Goal: Task Accomplishment & Management: Manage account settings

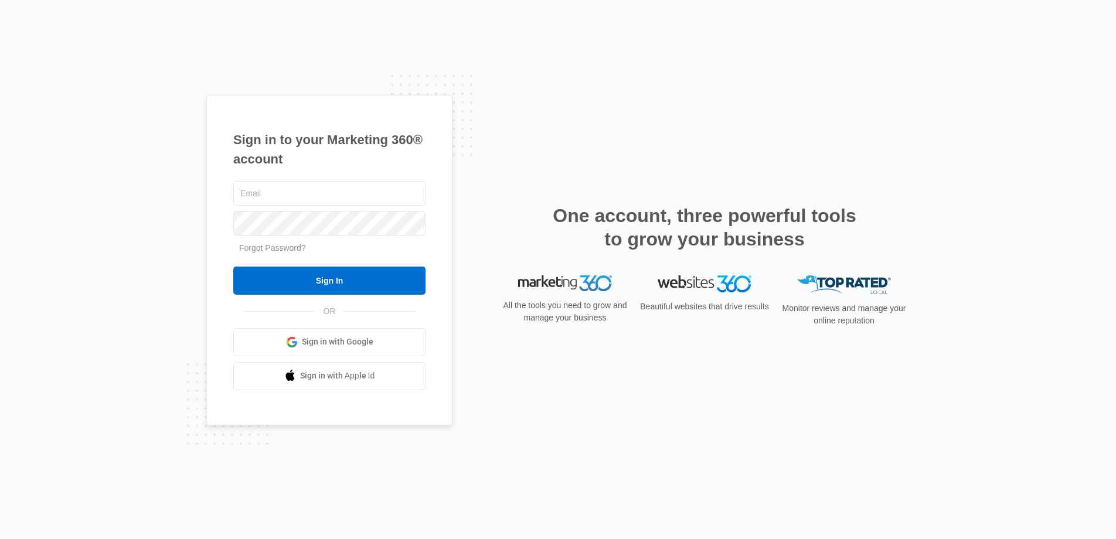
type input "[PERSON_NAME][EMAIL_ADDRESS][DOMAIN_NAME]"
click at [329, 280] on input "Sign In" at bounding box center [329, 281] width 192 height 28
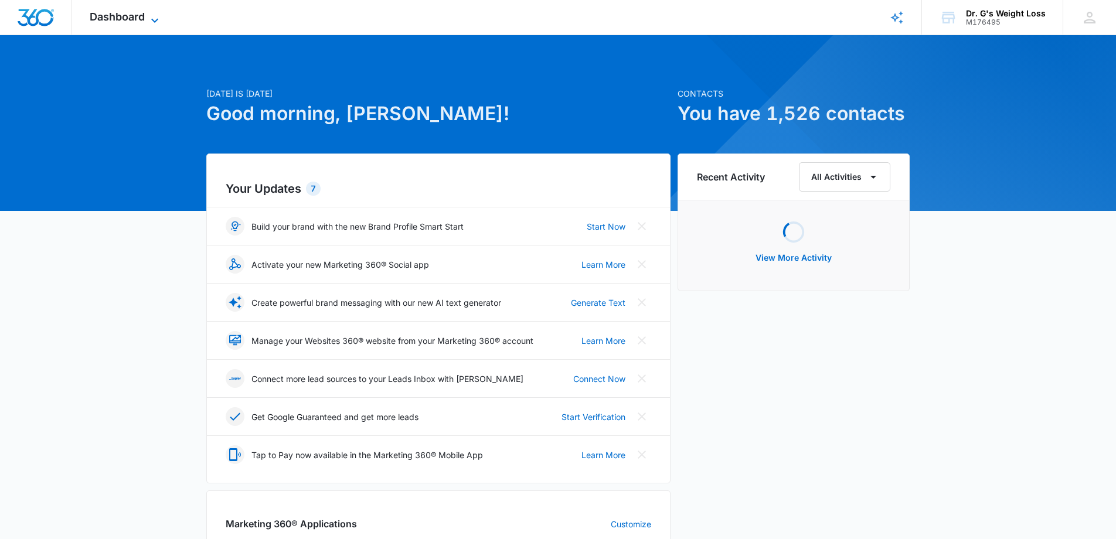
click at [148, 19] on icon at bounding box center [155, 20] width 14 height 14
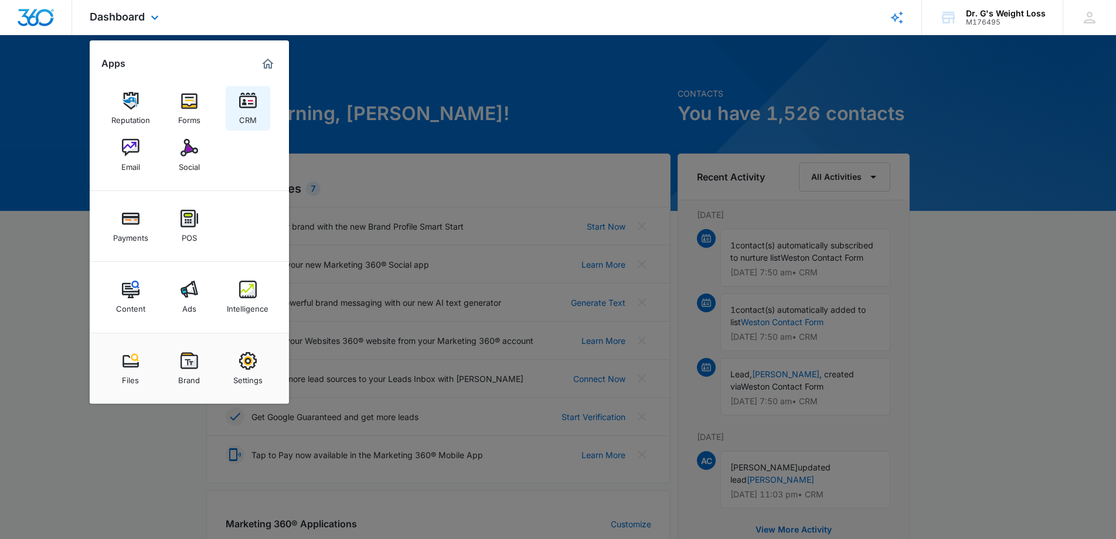
click at [244, 107] on img at bounding box center [248, 101] width 18 height 18
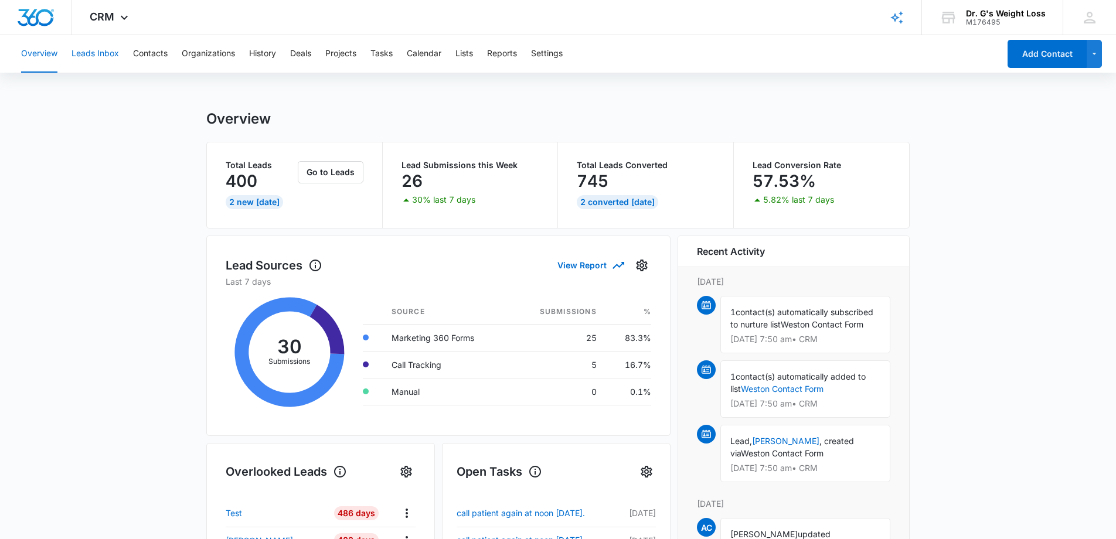
click at [90, 57] on button "Leads Inbox" at bounding box center [94, 54] width 47 height 38
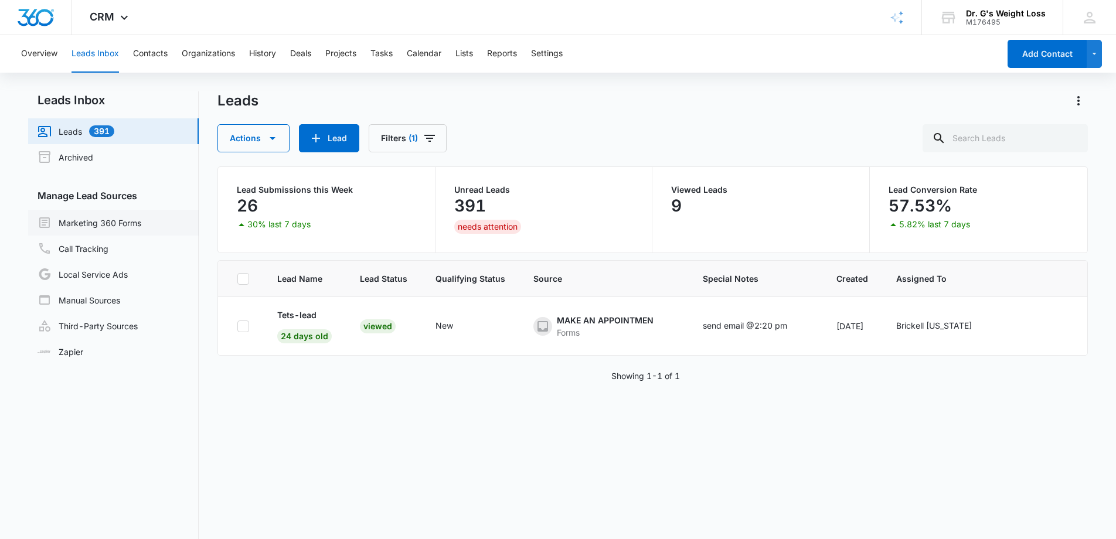
click at [111, 220] on link "Marketing 360 Forms" at bounding box center [90, 223] width 104 height 14
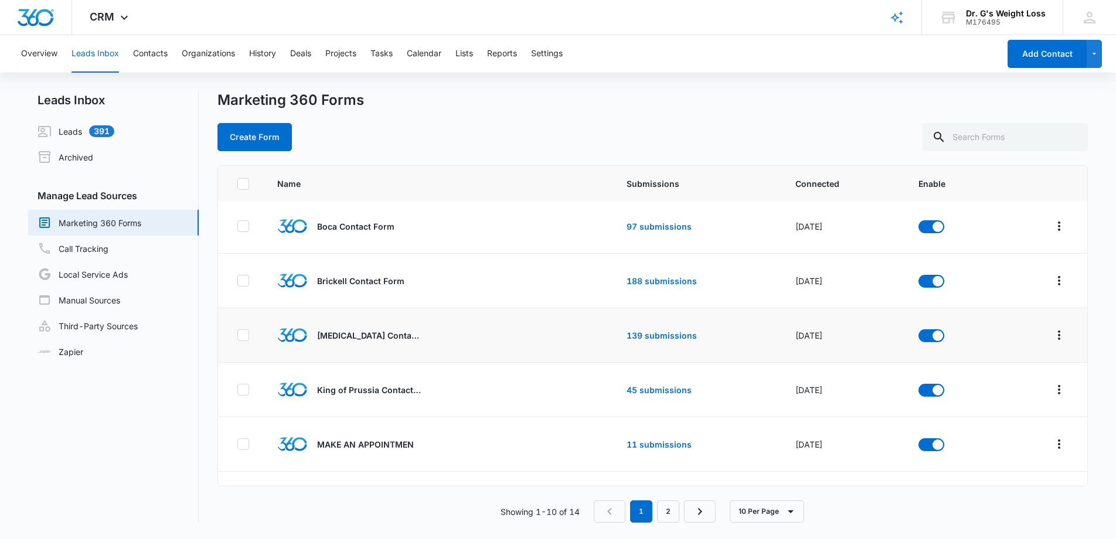
scroll to position [58, 0]
click at [652, 278] on link "188 submissions" at bounding box center [661, 280] width 70 height 10
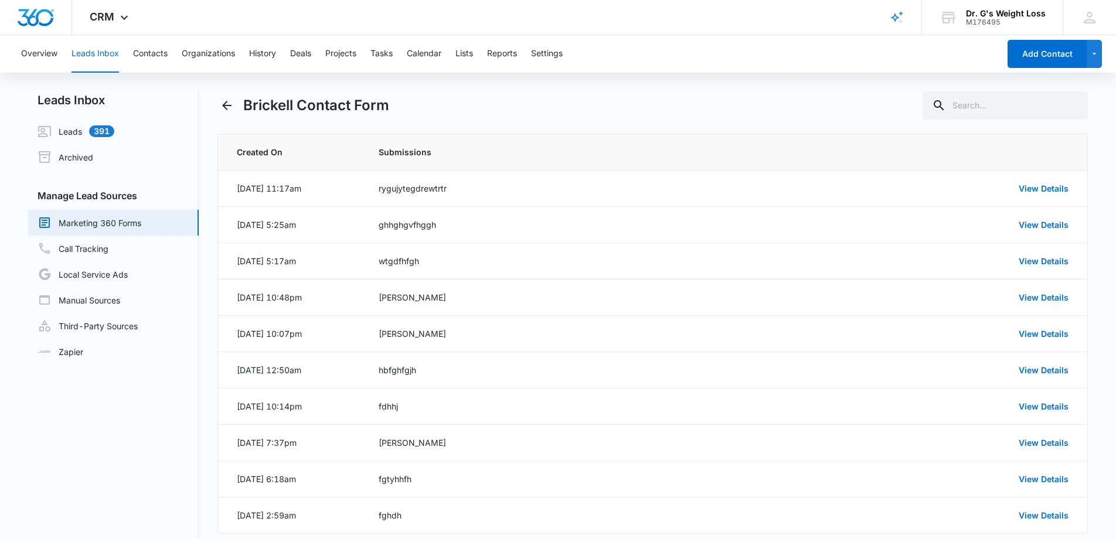
click at [141, 224] on link "Marketing 360 Forms" at bounding box center [90, 223] width 104 height 14
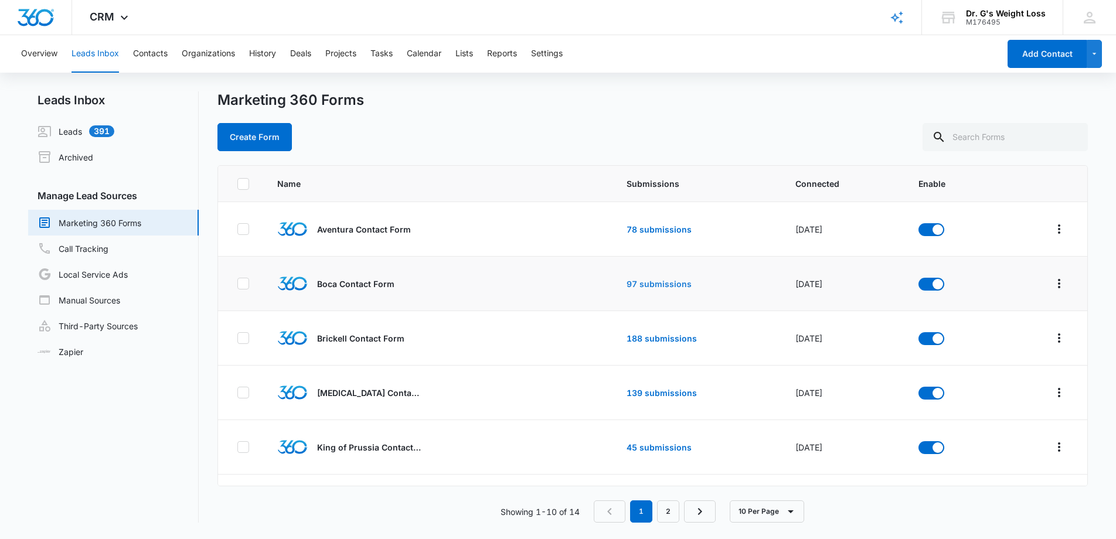
click at [635, 280] on link "97 submissions" at bounding box center [658, 284] width 65 height 10
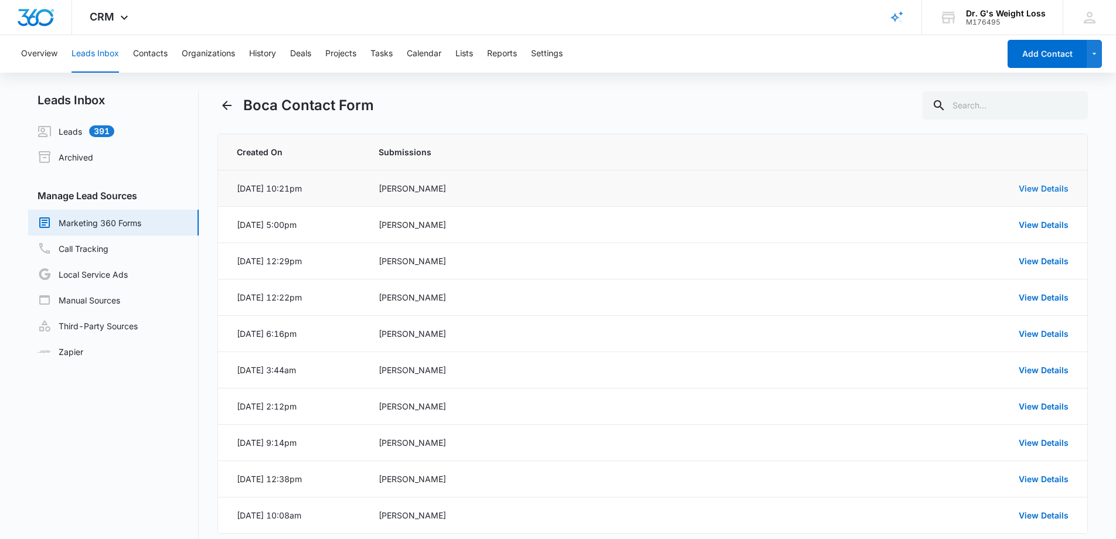
click at [1043, 188] on link "View Details" at bounding box center [1043, 188] width 50 height 10
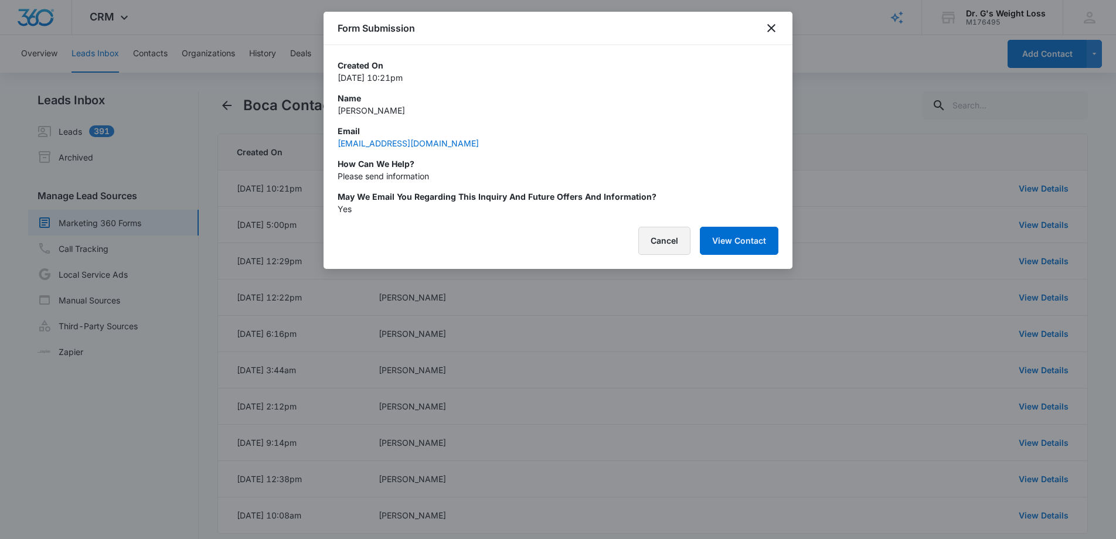
click at [670, 246] on button "Cancel" at bounding box center [664, 241] width 52 height 28
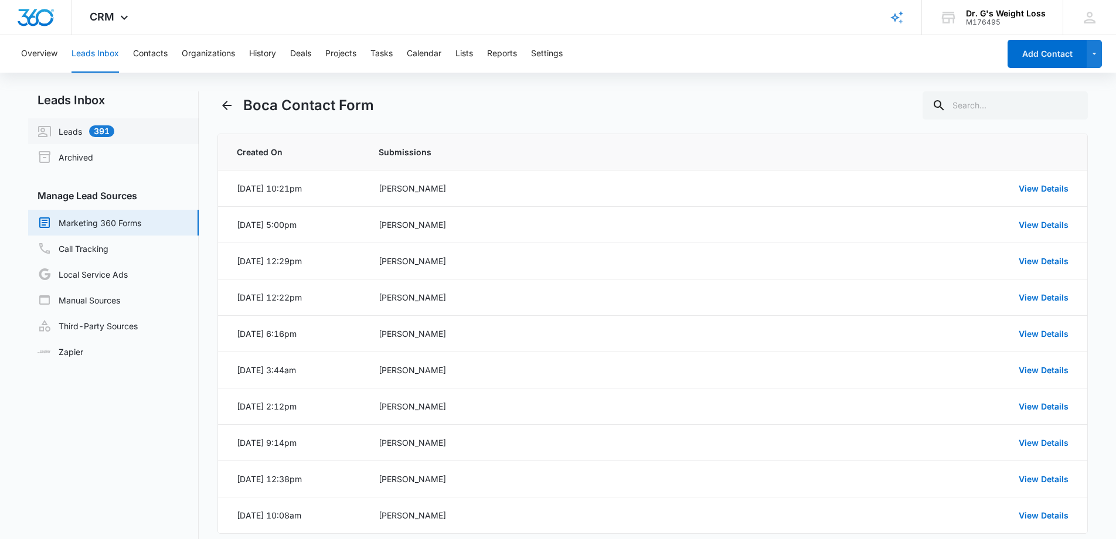
click at [79, 135] on link "Leads 391" at bounding box center [76, 131] width 77 height 14
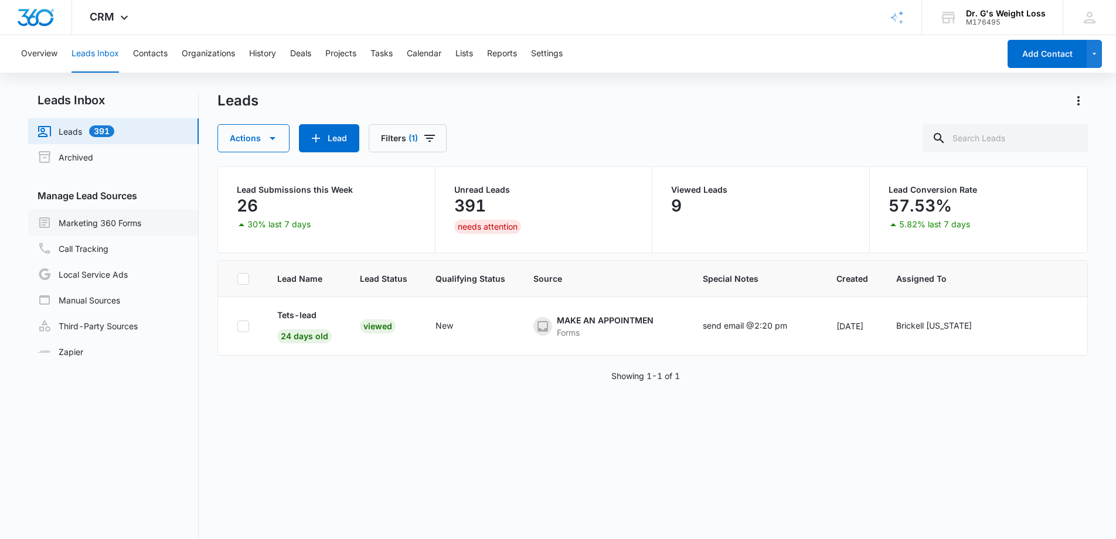
click at [99, 226] on link "Marketing 360 Forms" at bounding box center [90, 223] width 104 height 14
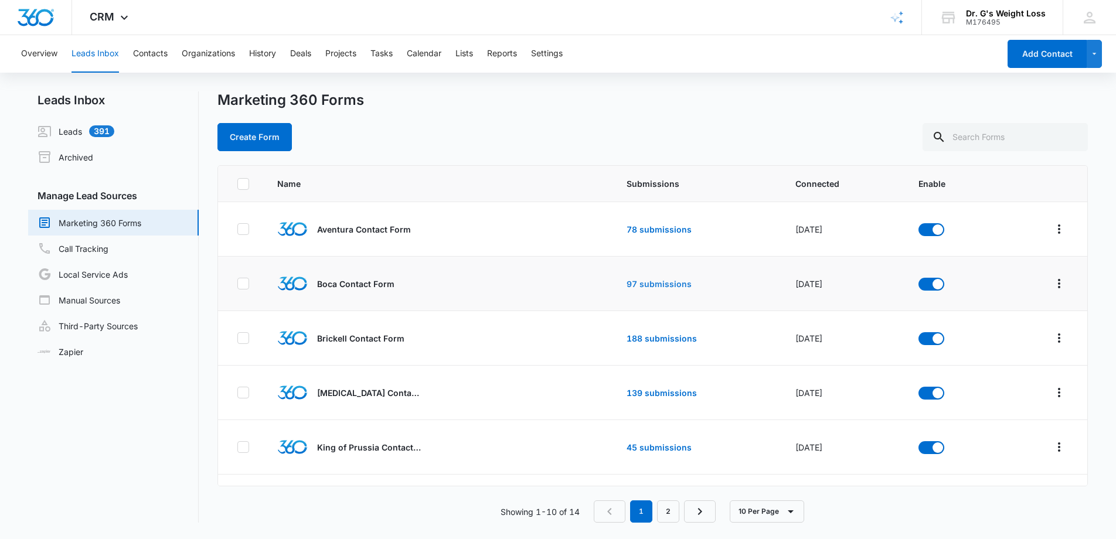
click at [636, 286] on link "97 submissions" at bounding box center [658, 284] width 65 height 10
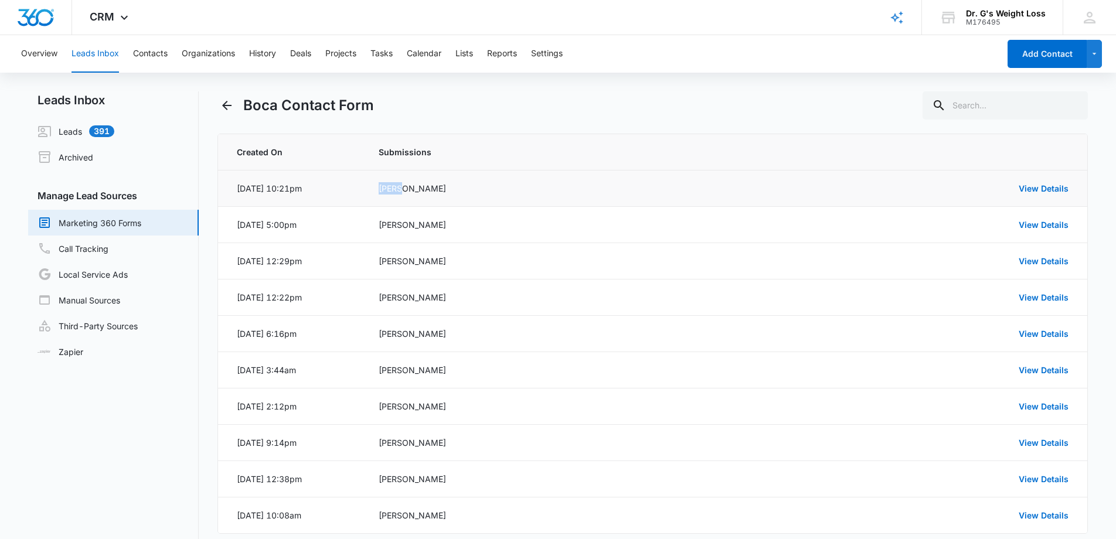
drag, startPoint x: 406, startPoint y: 189, endPoint x: 379, endPoint y: 189, distance: 26.4
click at [379, 189] on div "[PERSON_NAME]" at bounding box center [559, 188] width 360 height 12
click at [1044, 190] on link "View Details" at bounding box center [1043, 188] width 50 height 10
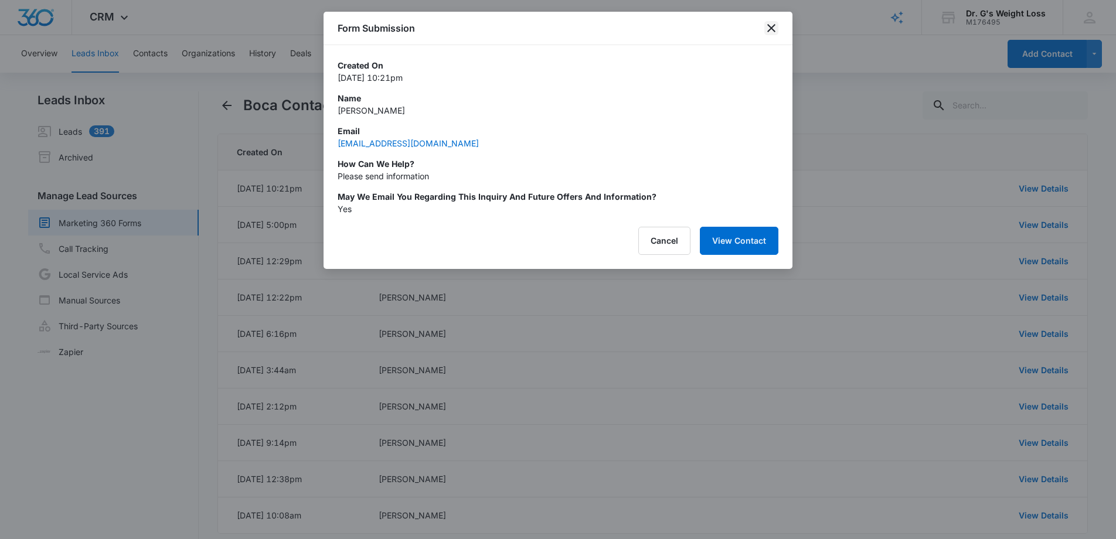
click at [776, 28] on icon "close" at bounding box center [771, 28] width 14 height 14
